Goal: Transaction & Acquisition: Purchase product/service

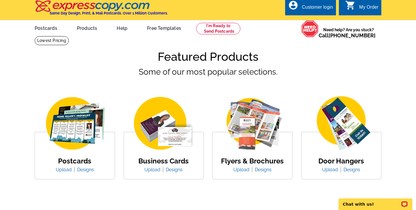
scroll to position [1, 0]
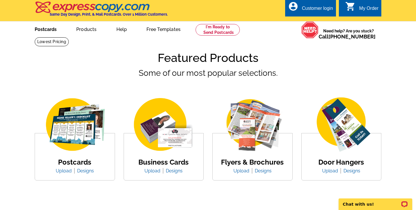
click at [47, 27] on link "Postcards" at bounding box center [45, 29] width 40 height 14
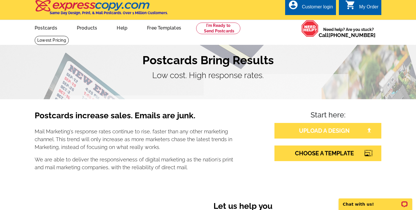
scroll to position [5, 0]
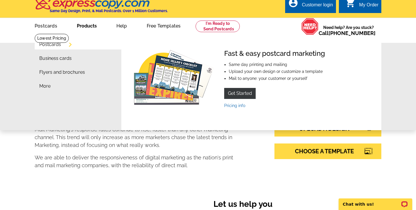
click at [89, 25] on link "Products" at bounding box center [87, 25] width 38 height 14
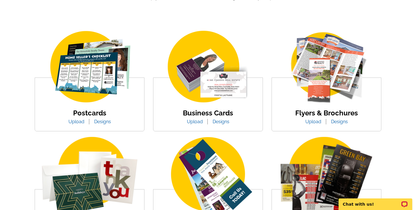
scroll to position [97, 0]
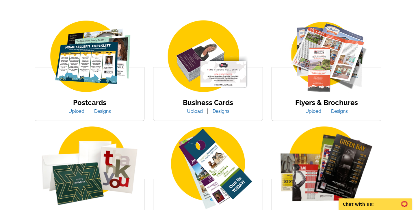
click at [76, 112] on link "Upload" at bounding box center [76, 110] width 25 height 5
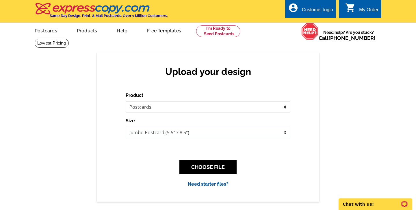
click at [205, 134] on select "Jumbo Postcard (5.5" x 8.5") Regular Postcard (4.25" x 5.6") Panoramic Postcard…" at bounding box center [208, 132] width 165 height 12
click at [126, 126] on select "Jumbo Postcard (5.5" x 8.5") Regular Postcard (4.25" x 5.6") Panoramic Postcard…" at bounding box center [208, 132] width 165 height 12
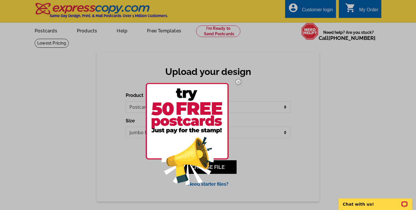
click at [238, 81] on img at bounding box center [238, 81] width 17 height 17
